Goal: Information Seeking & Learning: Learn about a topic

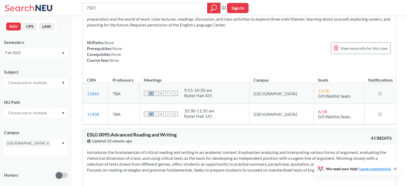
scroll to position [428, 0]
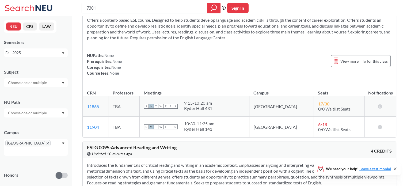
click at [49, 85] on input "text" at bounding box center [27, 83] width 45 height 6
click at [22, 122] on span "( 59 )" at bounding box center [22, 121] width 6 height 5
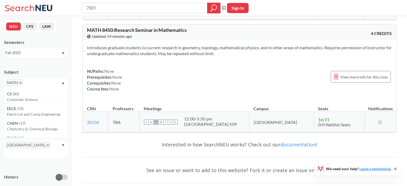
scroll to position [8710, 0]
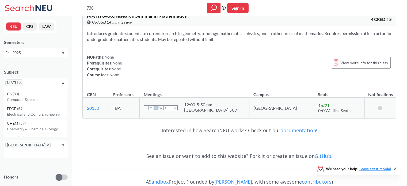
click at [19, 81] on span "MATH" at bounding box center [14, 83] width 18 height 6
click at [22, 82] on span "MATH" at bounding box center [14, 83] width 18 height 6
click at [20, 82] on icon "X to remove pill" at bounding box center [20, 83] width 2 height 2
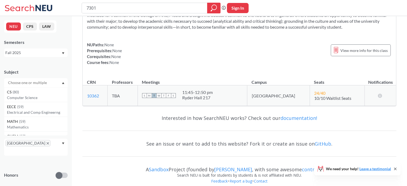
scroll to position [5532, 0]
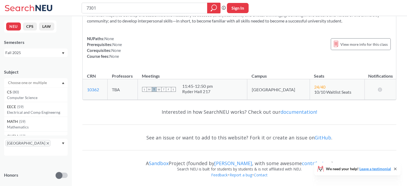
click at [21, 82] on input "text" at bounding box center [27, 83] width 45 height 6
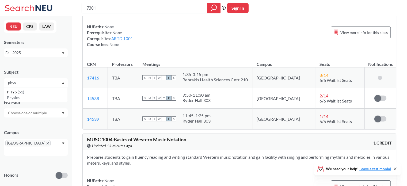
type input "phys"
click at [35, 91] on div "PHYS ( 51 )" at bounding box center [37, 92] width 60 height 6
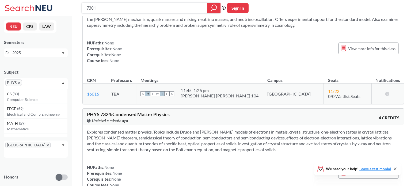
scroll to position [6900, 0]
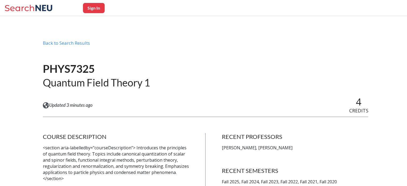
scroll to position [107, 0]
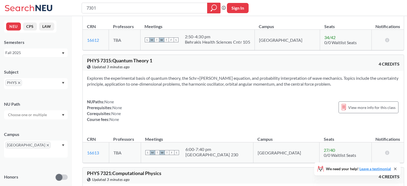
scroll to position [6420, 0]
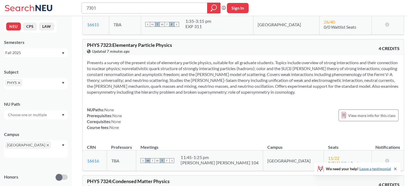
scroll to position [6873, 0]
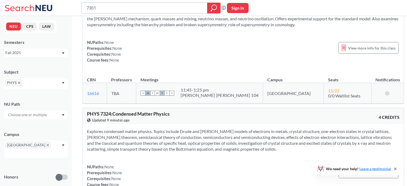
drag, startPoint x: 100, startPoint y: 8, endPoint x: 70, endPoint y: 8, distance: 30.8
click at [70, 8] on div "7301 Phrase search guarantees the exact search appears in the results. Ex. If y…" at bounding box center [203, 8] width 407 height 16
type input "me"
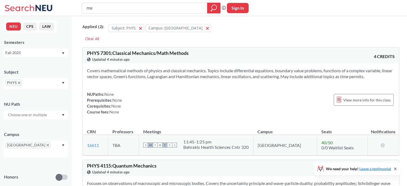
click at [18, 82] on icon "X to remove pill" at bounding box center [19, 83] width 2 height 2
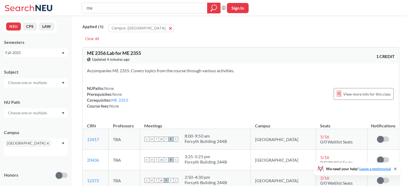
click at [26, 83] on input "text" at bounding box center [27, 83] width 45 height 6
type input "me"
click at [30, 93] on div "ME ( 38 )" at bounding box center [37, 92] width 60 height 6
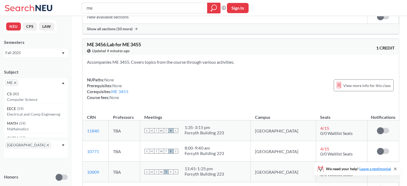
scroll to position [482, 0]
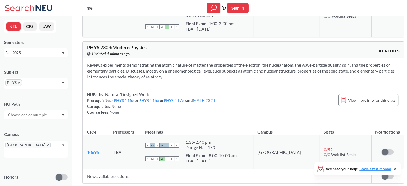
scroll to position [4597, 0]
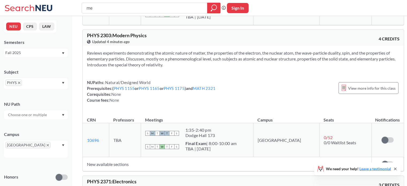
click at [19, 82] on icon "X to remove pill" at bounding box center [19, 83] width 2 height 2
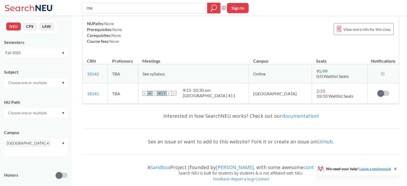
scroll to position [4597, 0]
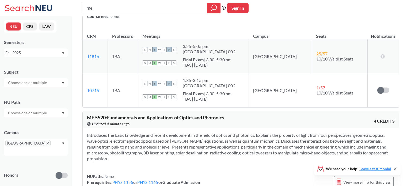
drag, startPoint x: 18, startPoint y: 82, endPoint x: 21, endPoint y: 82, distance: 2.9
click at [18, 82] on input "text" at bounding box center [27, 83] width 45 height 6
type input "phys"
click at [20, 97] on p "Physics" at bounding box center [37, 97] width 60 height 5
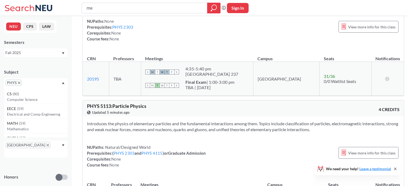
scroll to position [5668, 0]
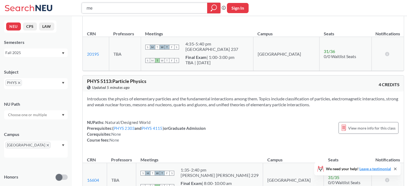
drag, startPoint x: 99, startPoint y: 7, endPoint x: 71, endPoint y: 10, distance: 27.7
click at [71, 10] on div "me Phrase search guarantees the exact search appears in the results. Ex. If you…" at bounding box center [203, 8] width 407 height 16
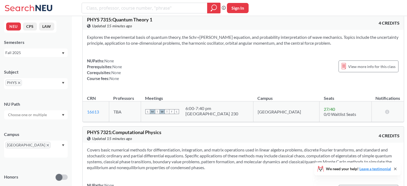
scroll to position [6499, 0]
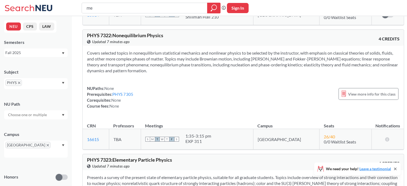
scroll to position [6740, 0]
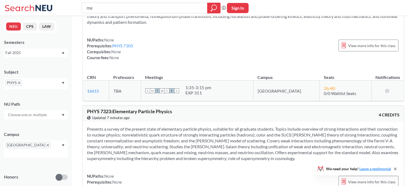
click at [19, 82] on icon "X to remove pill" at bounding box center [19, 83] width 2 height 2
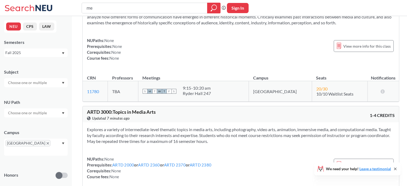
scroll to position [6740, 0]
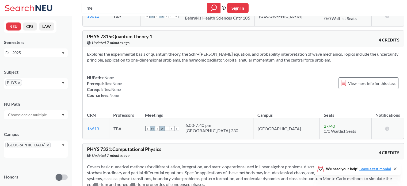
scroll to position [6499, 0]
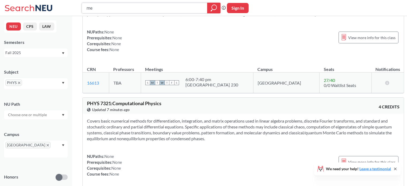
drag, startPoint x: 129, startPoint y: 7, endPoint x: 77, endPoint y: 8, distance: 52.5
click at [77, 8] on div "me Phrase search guarantees the exact search appears in the results. Ex. If you…" at bounding box center [203, 8] width 407 height 16
type input "7305"
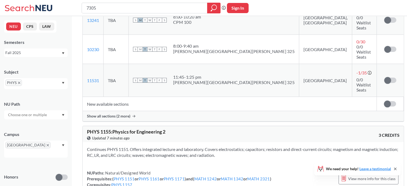
scroll to position [2115, 0]
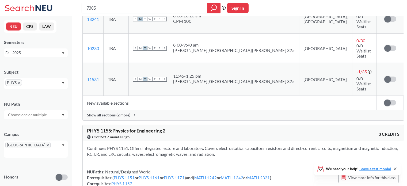
drag, startPoint x: 103, startPoint y: 3, endPoint x: 37, endPoint y: 12, distance: 66.1
click at [37, 12] on div "7305 Phrase search guarantees the exact search appears in the results. Ex. If y…" at bounding box center [203, 8] width 407 height 16
type input "S"
type input "statistical"
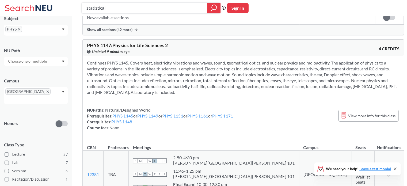
scroll to position [97, 0]
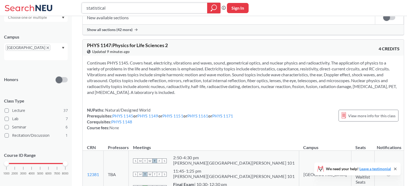
drag, startPoint x: 122, startPoint y: 5, endPoint x: 70, endPoint y: 11, distance: 52.5
click at [70, 11] on div "statistical Phrase search guarantees the exact search appears in the results. E…" at bounding box center [203, 8] width 407 height 16
type input "7"
drag, startPoint x: 5, startPoint y: 156, endPoint x: 54, endPoint y: 153, distance: 48.8
click at [54, 153] on div "Course ID Range 1000 2000 3000 4000 5000 6000 7000 8000" at bounding box center [36, 166] width 64 height 39
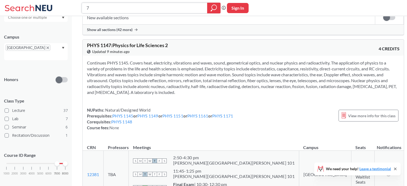
click at [110, 6] on input "7" at bounding box center [145, 7] width 118 height 9
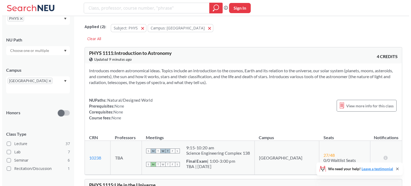
scroll to position [97, 0]
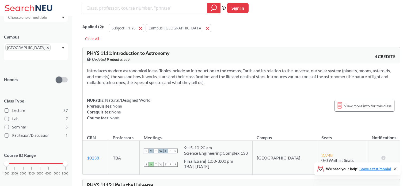
click at [56, 162] on div "1000 2000 3000 4000 5000 6000 7000 8000" at bounding box center [35, 164] width 59 height 4
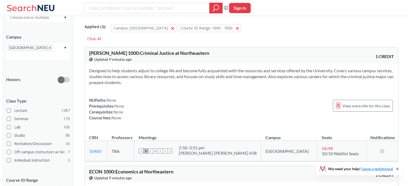
scroll to position [120, 0]
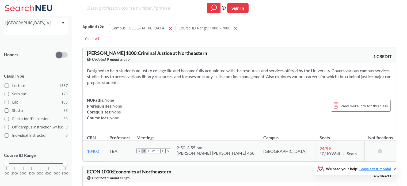
drag, startPoint x: 58, startPoint y: 159, endPoint x: 68, endPoint y: 159, distance: 9.9
click at [68, 159] on div "NEU CPS LAW Semesters Fall 2025 Subject NU Path Campus [GEOGRAPHIC_DATA] Honors…" at bounding box center [36, 101] width 72 height 170
click at [56, 162] on div "1000 2000 3000 4000 5000 6000 7000 8000" at bounding box center [35, 164] width 59 height 4
drag, startPoint x: 58, startPoint y: 157, endPoint x: 68, endPoint y: 157, distance: 10.4
click at [68, 157] on div "NEU CPS LAW Semesters Fall 2025 Subject NU Path Campus [GEOGRAPHIC_DATA] Honors…" at bounding box center [36, 101] width 72 height 170
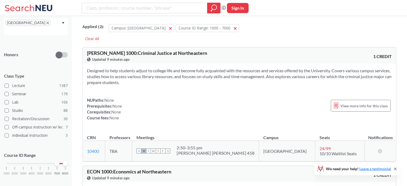
drag, startPoint x: 6, startPoint y: 157, endPoint x: 56, endPoint y: 154, distance: 50.1
click at [56, 161] on div at bounding box center [57, 163] width 5 height 5
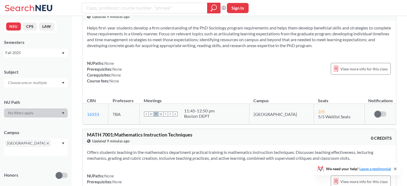
scroll to position [428, 0]
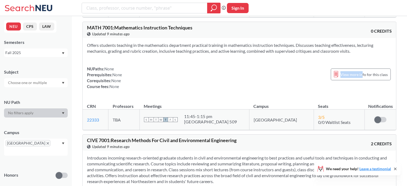
click at [364, 71] on span "View more info for this class" at bounding box center [363, 74] width 47 height 7
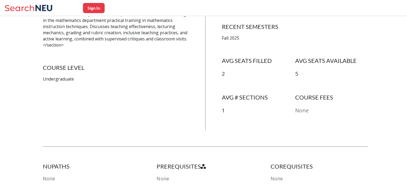
scroll to position [134, 0]
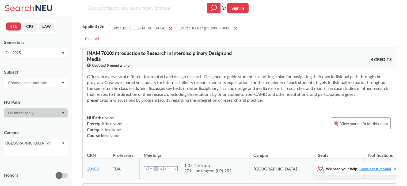
click at [36, 84] on input "text" at bounding box center [27, 83] width 45 height 6
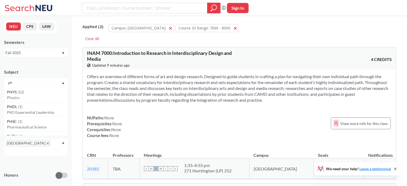
type input "ph"
click at [33, 98] on p "Physics" at bounding box center [37, 97] width 60 height 5
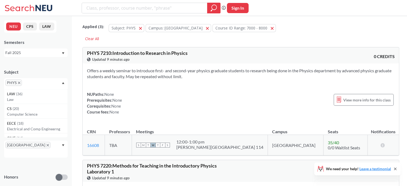
click at [348, 98] on span "View more info for this class" at bounding box center [366, 100] width 47 height 7
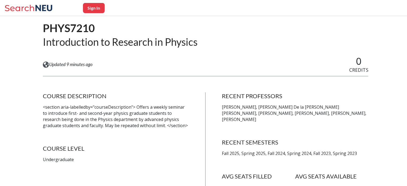
scroll to position [107, 0]
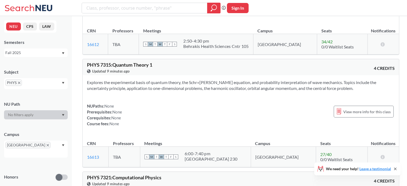
scroll to position [509, 0]
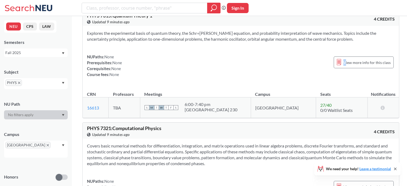
click at [343, 59] on span "View more info for this class" at bounding box center [366, 62] width 47 height 7
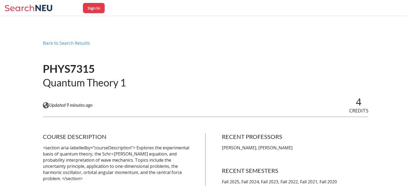
scroll to position [107, 0]
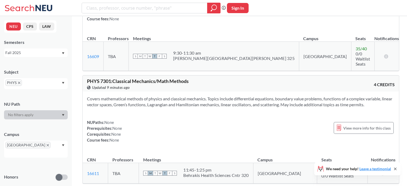
scroll to position [241, 0]
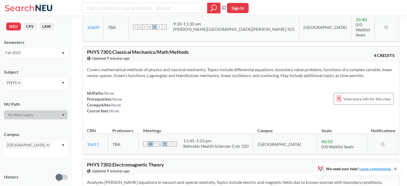
click at [351, 93] on div "View more info for this class" at bounding box center [364, 99] width 60 height 12
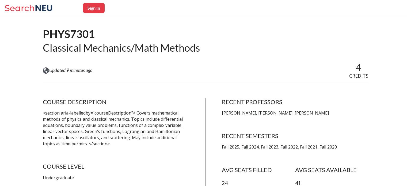
scroll to position [27, 0]
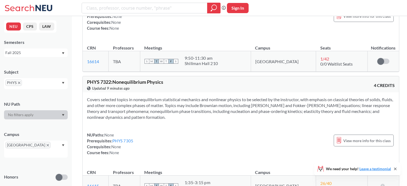
scroll to position [723, 0]
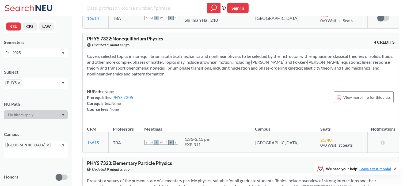
click at [342, 91] on div "View more info for this class" at bounding box center [364, 97] width 60 height 12
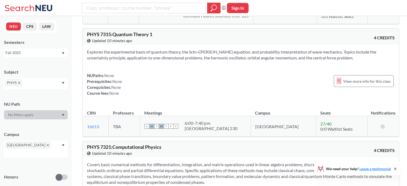
scroll to position [482, 0]
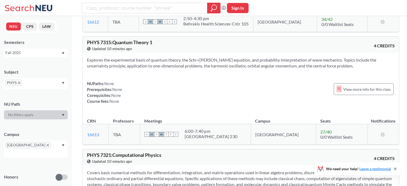
click at [366, 85] on div "View more info for this class" at bounding box center [364, 89] width 60 height 12
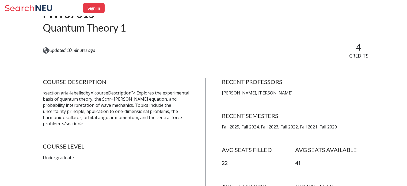
scroll to position [107, 0]
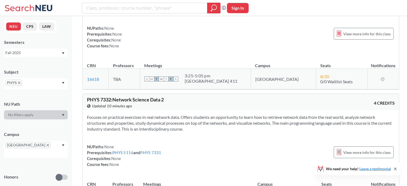
scroll to position [1181, 0]
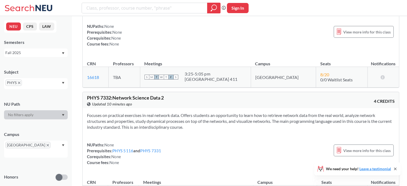
click at [359, 147] on span "View more info for this class" at bounding box center [366, 150] width 47 height 7
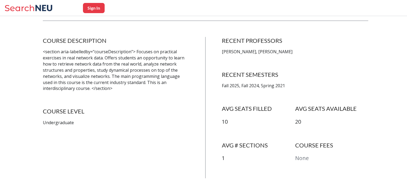
scroll to position [161, 0]
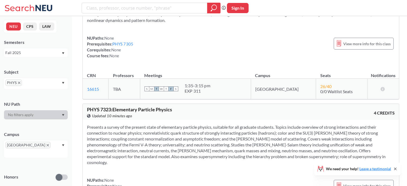
scroll to position [803, 0]
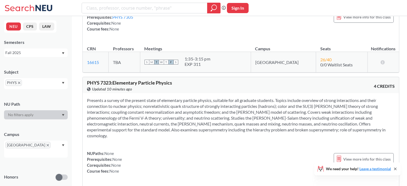
click at [355, 153] on div "View more info for this class" at bounding box center [364, 159] width 60 height 12
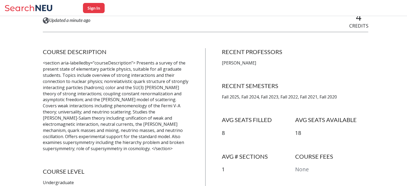
scroll to position [161, 0]
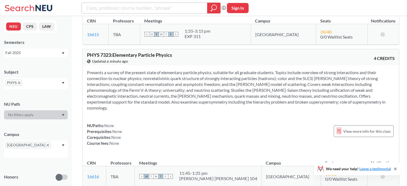
scroll to position [833, 0]
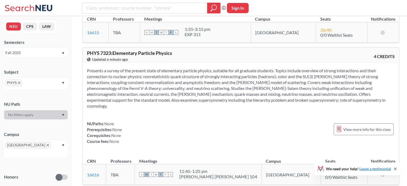
click at [20, 80] on span "PHYS" at bounding box center [13, 83] width 17 height 6
click at [22, 83] on div "PHYS" at bounding box center [36, 83] width 64 height 11
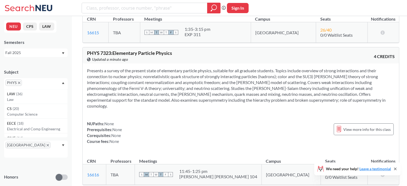
click at [19, 82] on icon "X to remove pill" at bounding box center [19, 83] width 2 height 2
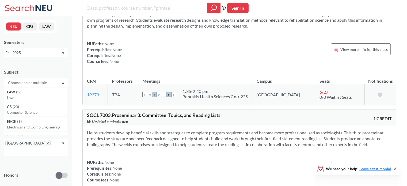
click at [21, 82] on input "text" at bounding box center [27, 83] width 45 height 6
type input "me"
click at [19, 106] on div "ME ( 5 )" at bounding box center [37, 107] width 60 height 6
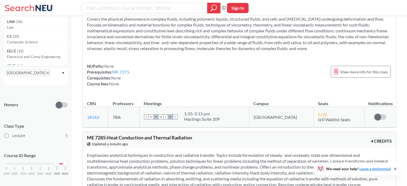
scroll to position [294, 0]
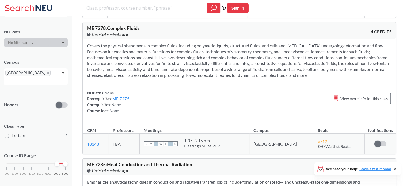
click at [124, 100] on link "ME 7275" at bounding box center [120, 98] width 17 height 5
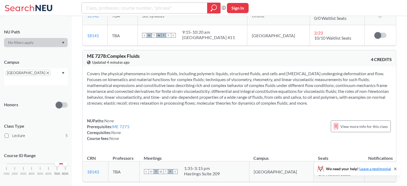
scroll to position [321, 0]
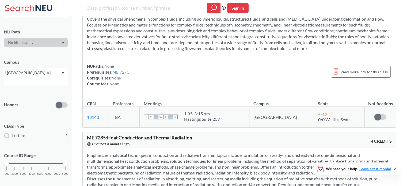
drag, startPoint x: 57, startPoint y: 157, endPoint x: 0, endPoint y: 161, distance: 57.4
click at [0, 161] on div "NEU CPS LAW Semesters Fall 2025 Subject ME NU Path Campus [GEOGRAPHIC_DATA] Hon…" at bounding box center [36, 101] width 72 height 170
drag, startPoint x: 6, startPoint y: 158, endPoint x: 22, endPoint y: 158, distance: 15.3
click at [22, 161] on div at bounding box center [23, 163] width 5 height 5
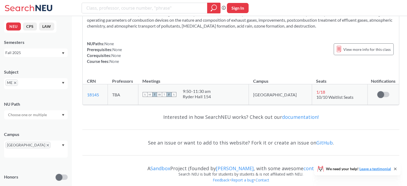
click at [12, 81] on span "ME" at bounding box center [11, 83] width 13 height 6
click at [13, 84] on span "ME" at bounding box center [11, 83] width 13 height 6
click at [17, 84] on span "ME" at bounding box center [11, 83] width 13 height 6
click at [15, 83] on icon "X to remove pill" at bounding box center [15, 83] width 2 height 2
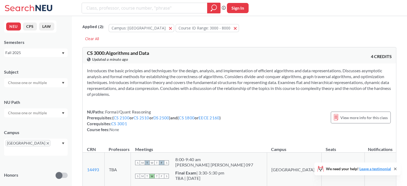
click at [28, 82] on input "text" at bounding box center [27, 83] width 45 height 6
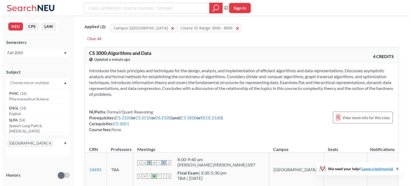
scroll to position [402, 0]
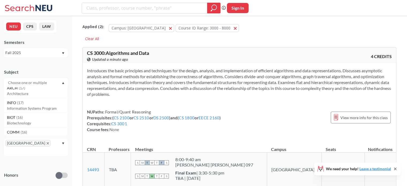
click at [37, 94] on p "Architecture" at bounding box center [37, 93] width 60 height 5
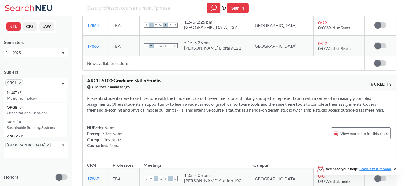
scroll to position [1713, 0]
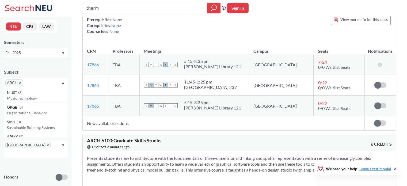
type input "thermo"
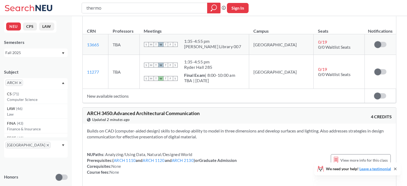
scroll to position [268, 0]
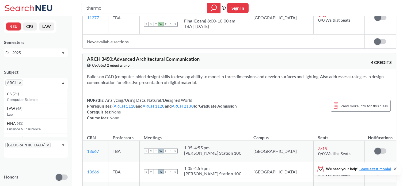
drag, startPoint x: 19, startPoint y: 83, endPoint x: 30, endPoint y: 76, distance: 13.3
click at [19, 83] on icon "X to remove pill" at bounding box center [20, 83] width 2 height 2
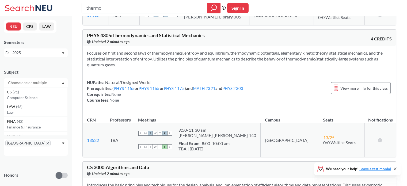
scroll to position [776, 0]
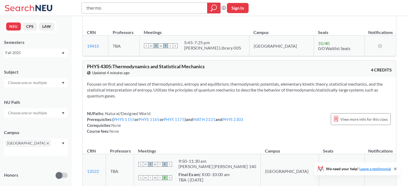
drag, startPoint x: 110, startPoint y: 7, endPoint x: 56, endPoint y: 5, distance: 53.8
click at [50, 7] on div "thermo Phrase search guarantees the exact search appears in the results. Ex. If…" at bounding box center [203, 8] width 407 height 16
type input "linear"
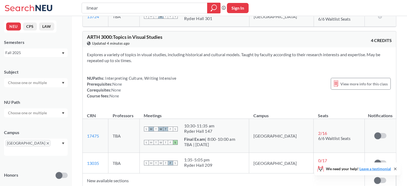
scroll to position [1258, 0]
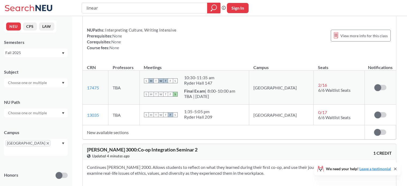
click at [112, 10] on input "linear" at bounding box center [145, 7] width 118 height 9
type input "linear algebra"
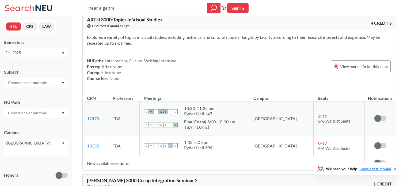
scroll to position [1874, 0]
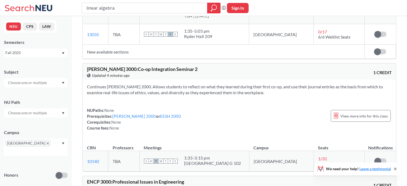
click at [53, 83] on div at bounding box center [36, 82] width 64 height 9
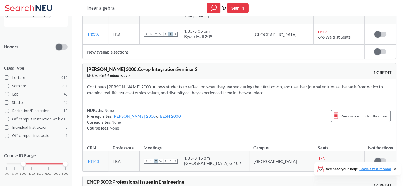
drag, startPoint x: 24, startPoint y: 158, endPoint x: 0, endPoint y: 161, distance: 24.1
click at [0, 161] on div "NEU CPS LAW Semesters Fall 2025 Subject CS ( 71 ) Computer Science LAW ( 46 ) L…" at bounding box center [36, 101] width 72 height 170
click at [44, 147] on div "Course ID Range 1000 2000 3000 4000 5000 6000 7000 8000" at bounding box center [36, 166] width 64 height 39
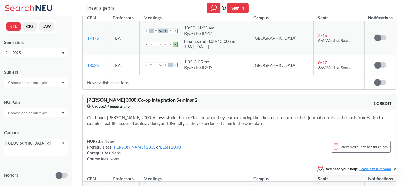
scroll to position [1820, 0]
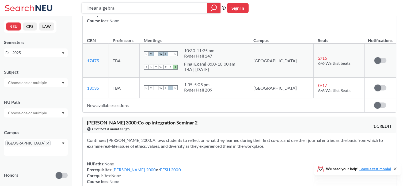
click at [139, 8] on input "linear algebra" at bounding box center [145, 7] width 118 height 9
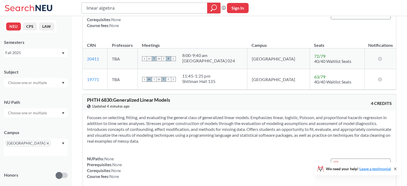
scroll to position [669, 0]
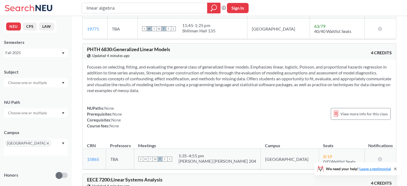
click at [41, 82] on input "text" at bounding box center [27, 83] width 45 height 6
type input "mat"
click at [25, 100] on p "Mathematics" at bounding box center [37, 97] width 60 height 5
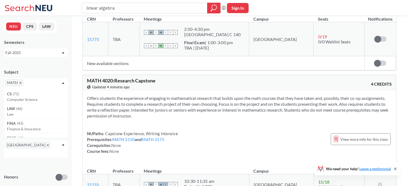
scroll to position [2168, 0]
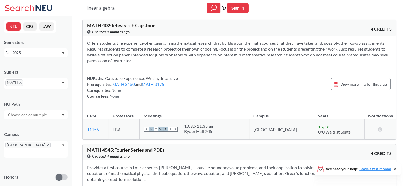
drag, startPoint x: 114, startPoint y: 9, endPoint x: 99, endPoint y: 8, distance: 15.3
click at [99, 8] on input "linear algebra" at bounding box center [145, 7] width 118 height 9
type input "linear"
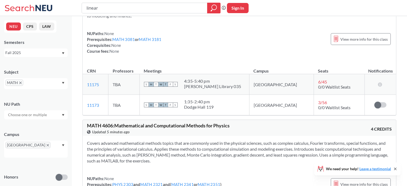
scroll to position [2463, 0]
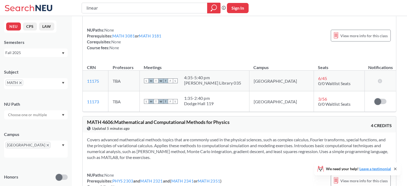
drag, startPoint x: 107, startPoint y: 6, endPoint x: 60, endPoint y: 6, distance: 46.8
click at [60, 6] on div "linear Phrase search guarantees the exact search appears in the results. Ex. If…" at bounding box center [203, 8] width 407 height 16
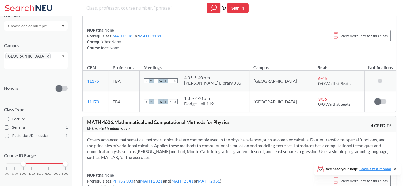
scroll to position [2570, 0]
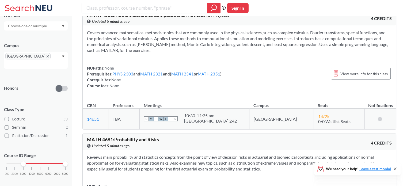
drag, startPoint x: 21, startPoint y: 160, endPoint x: 4, endPoint y: 159, distance: 17.7
click at [4, 162] on div "1000 2000 3000 4000 5000 6000 7000 8000" at bounding box center [36, 174] width 64 height 24
drag, startPoint x: 5, startPoint y: 158, endPoint x: 0, endPoint y: 158, distance: 5.1
click at [0, 158] on div "NEU CPS LAW Semesters Fall 2025 Subject MATH NU Path Campus [GEOGRAPHIC_DATA] H…" at bounding box center [36, 101] width 72 height 170
click at [50, 153] on p "Course ID Range" at bounding box center [36, 156] width 64 height 6
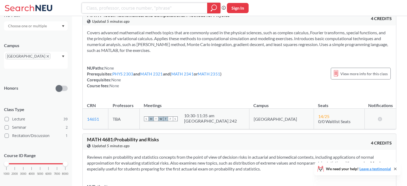
click at [154, 10] on input "search" at bounding box center [145, 7] width 118 height 9
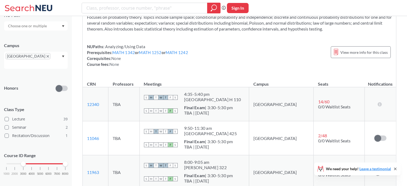
scroll to position [214, 0]
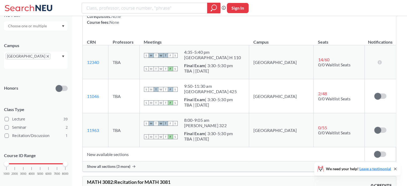
click at [10, 162] on div "1000 2000 3000 4000 5000 6000 7000 8000" at bounding box center [35, 164] width 59 height 4
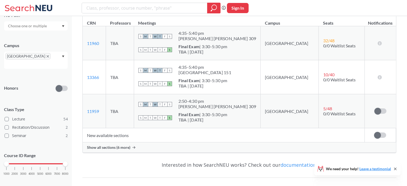
scroll to position [1926, 0]
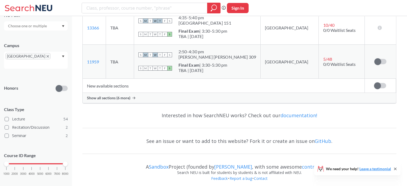
click at [144, 93] on div "Show all sections (6 more)" at bounding box center [239, 98] width 313 height 10
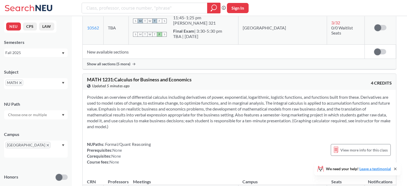
scroll to position [532, 0]
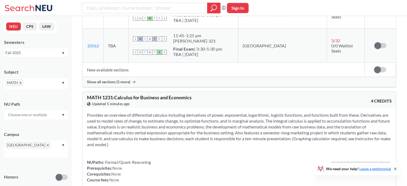
click at [22, 83] on span "MATH" at bounding box center [14, 83] width 18 height 6
click at [21, 82] on icon "X to remove pill" at bounding box center [20, 83] width 2 height 2
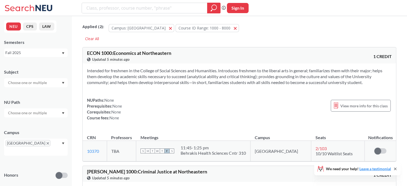
click at [114, 7] on input "search" at bounding box center [145, 7] width 118 height 9
type input "lin"
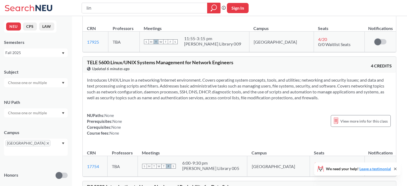
scroll to position [1338, 0]
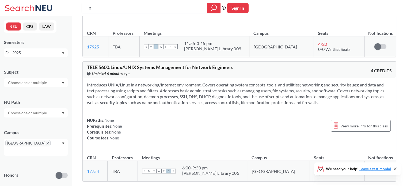
click at [41, 83] on input "text" at bounding box center [27, 83] width 45 height 6
type input "phys"
click at [12, 97] on p "Physics" at bounding box center [37, 97] width 60 height 5
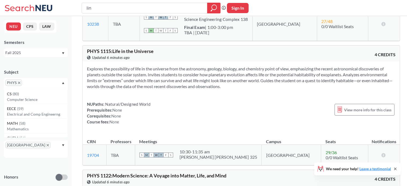
scroll to position [161, 0]
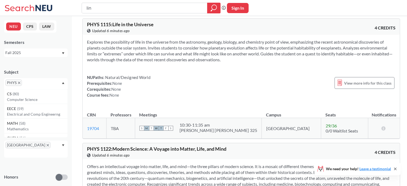
click at [128, 9] on input "lin" at bounding box center [145, 7] width 118 height 9
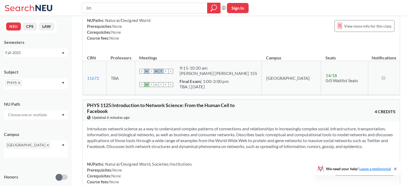
scroll to position [509, 0]
